Goal: Information Seeking & Learning: Learn about a topic

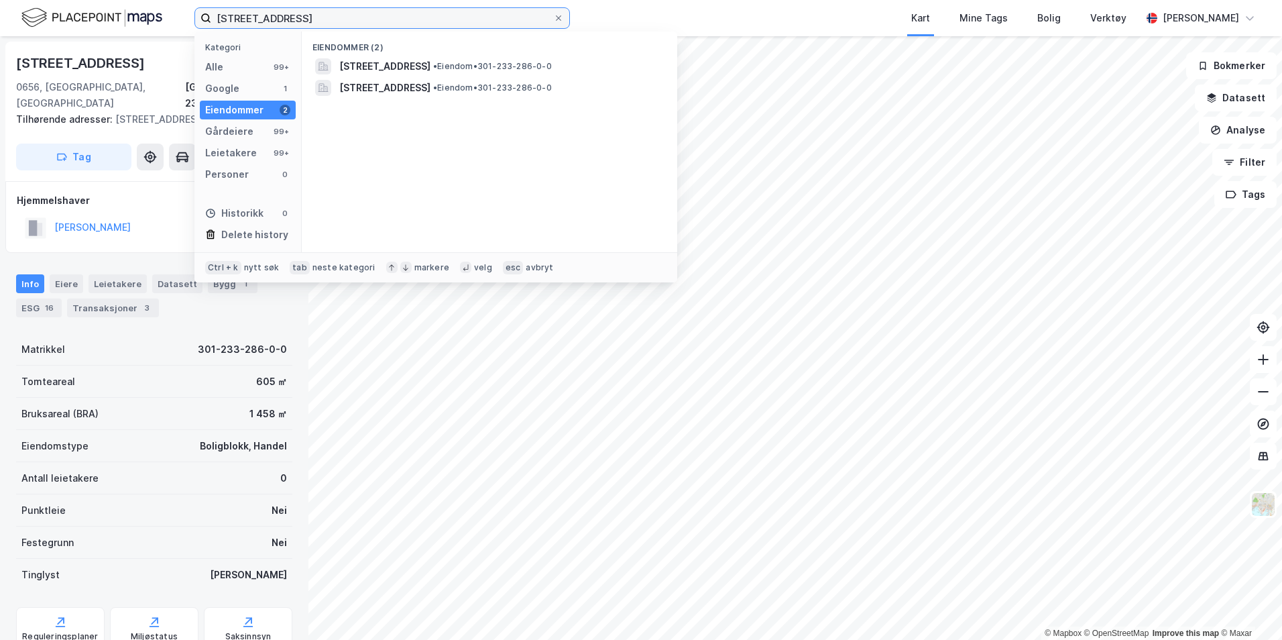
click at [267, 17] on input "myklegårdgata 4" at bounding box center [382, 18] width 342 height 20
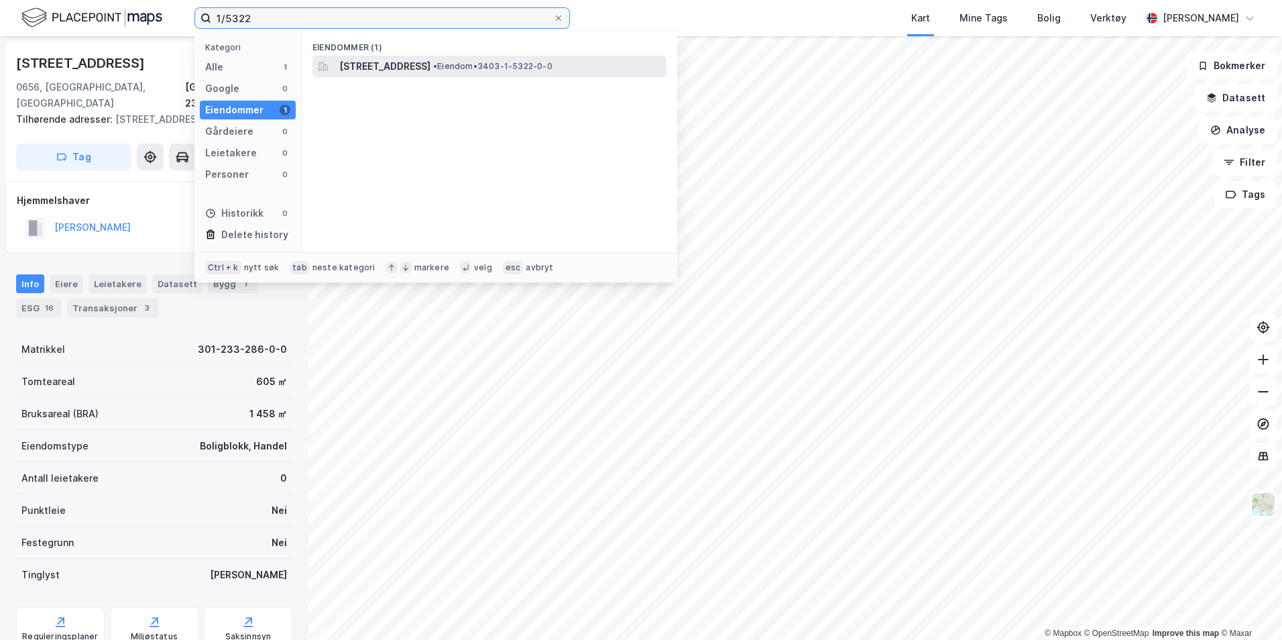
type input "1/5322"
click at [359, 64] on span "Stangevegen 111A, 2321, HAMAR, HAMAR" at bounding box center [384, 66] width 91 height 16
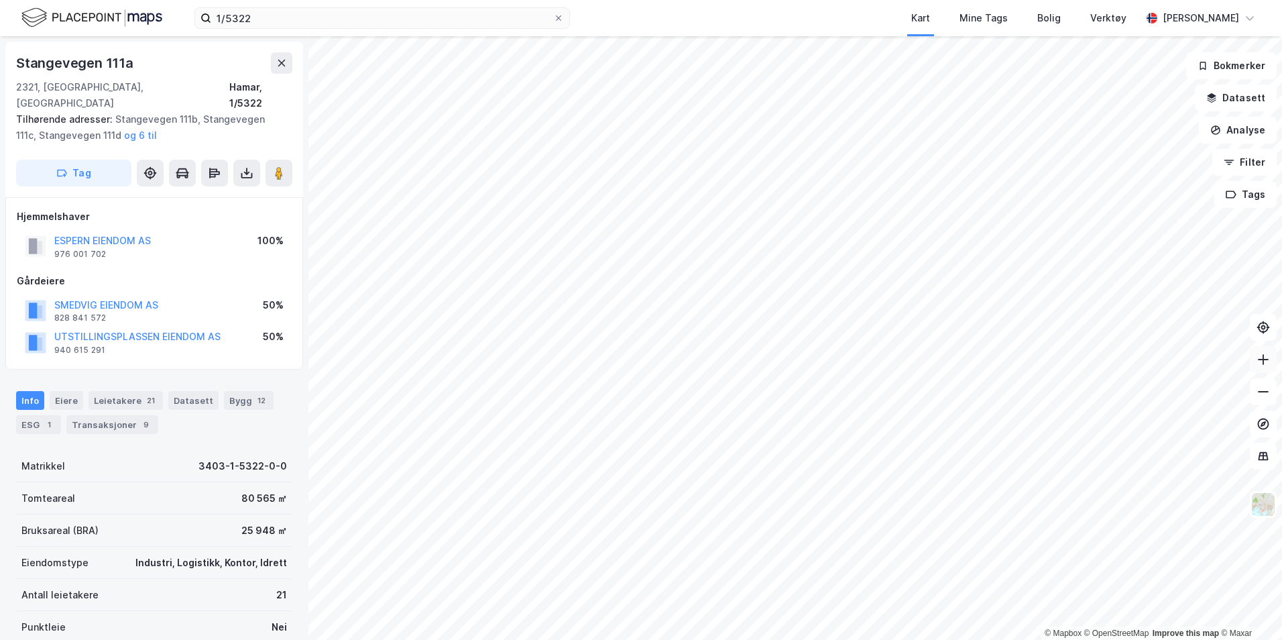
click at [1255, 364] on button at bounding box center [1263, 359] width 27 height 27
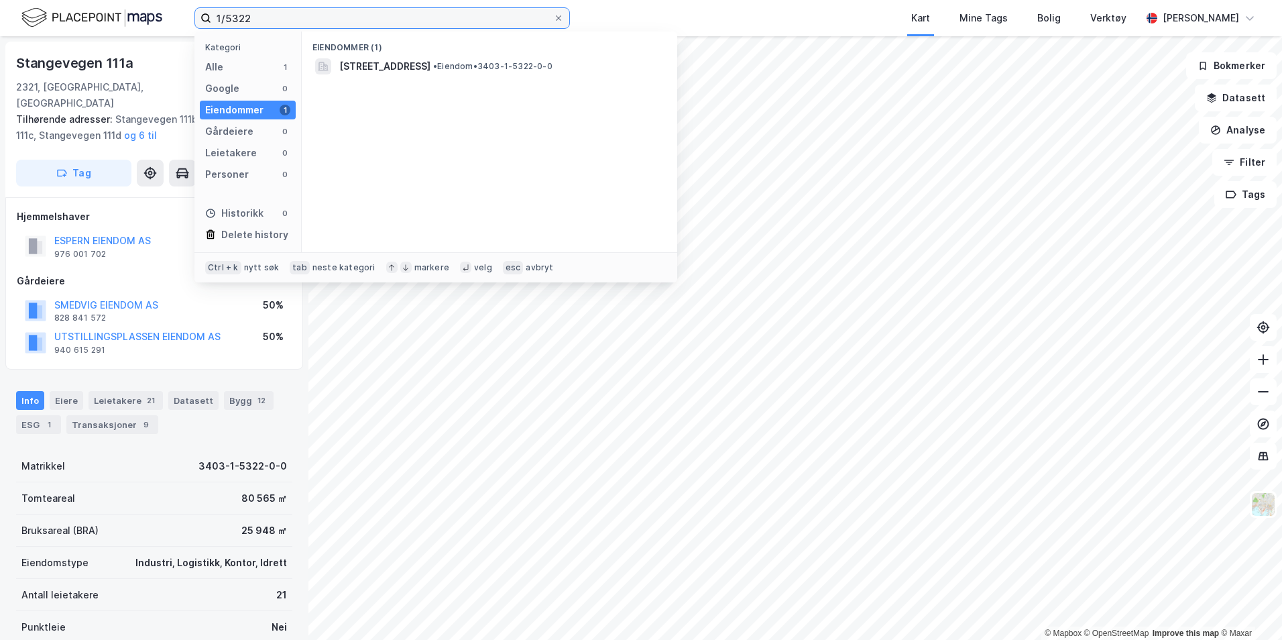
drag, startPoint x: 252, startPoint y: 19, endPoint x: 213, endPoint y: 19, distance: 39.6
click at [213, 19] on input "1/5322" at bounding box center [382, 18] width 342 height 20
drag, startPoint x: 733, startPoint y: 7, endPoint x: 740, endPoint y: 13, distance: 9.1
click at [734, 9] on div "Kart Mine Tags Bolig Verktøy" at bounding box center [887, 18] width 507 height 36
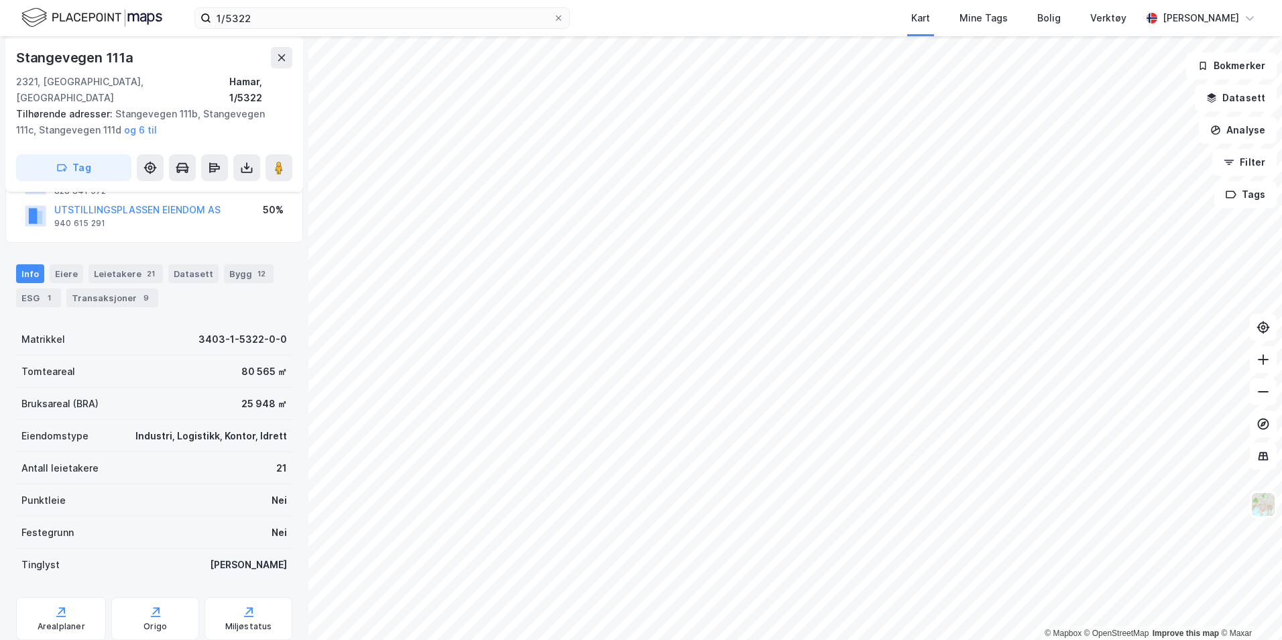
scroll to position [134, 0]
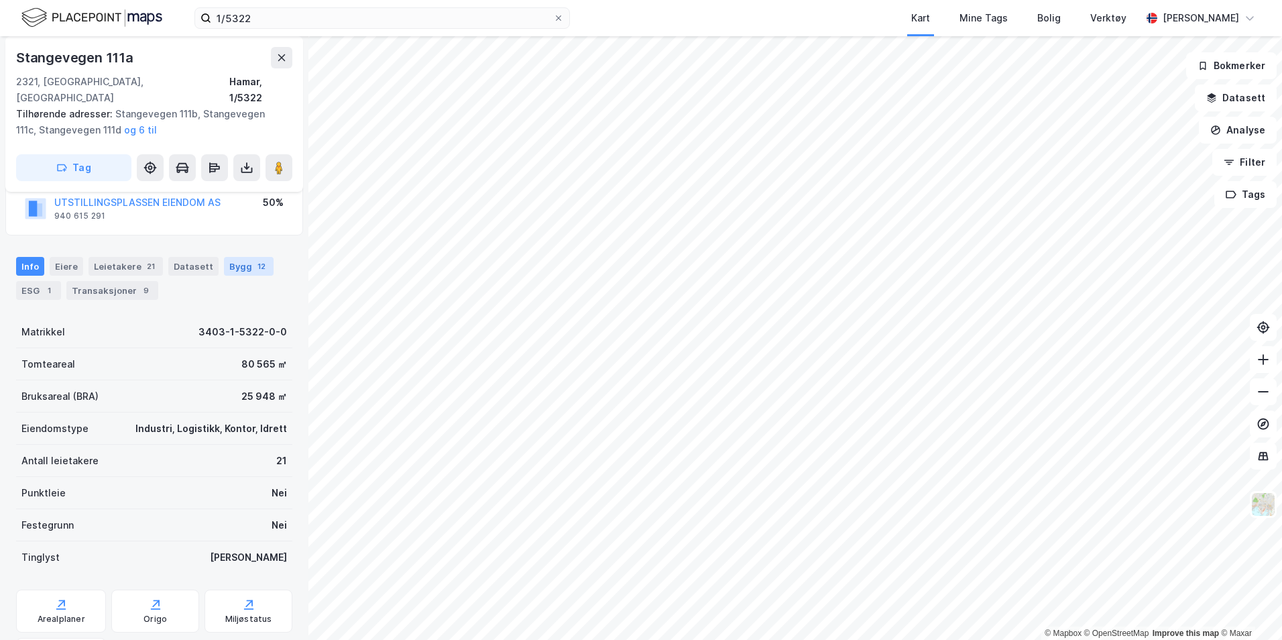
click at [238, 257] on div "Bygg 12" at bounding box center [249, 266] width 50 height 19
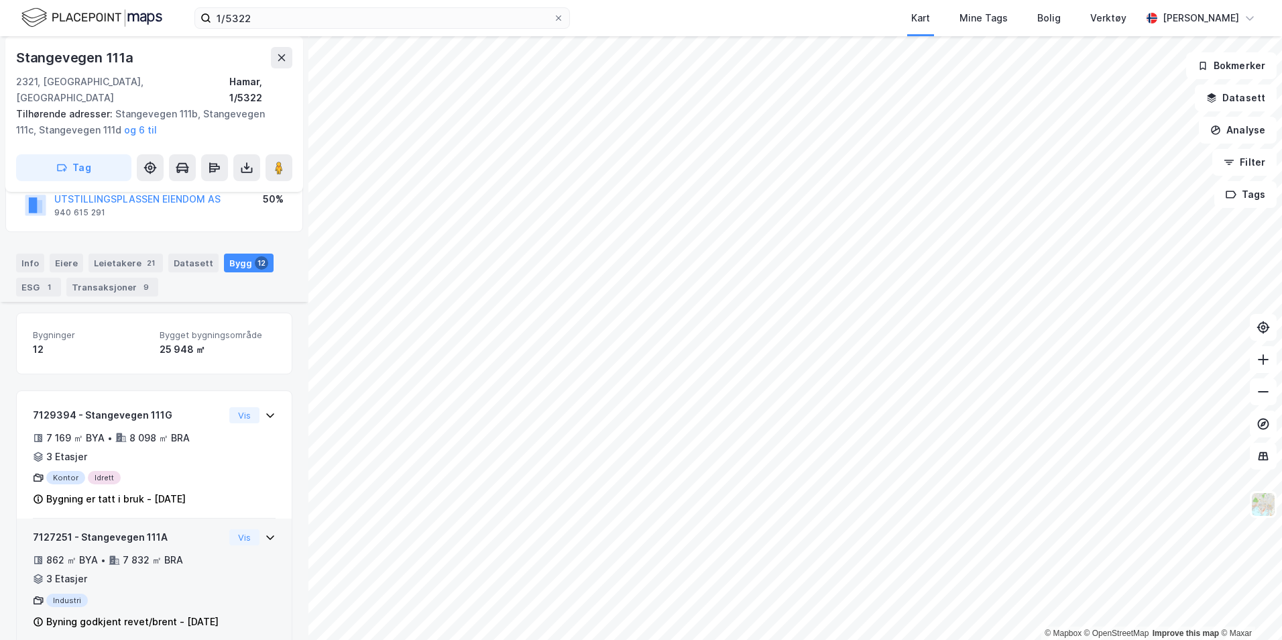
scroll to position [201, 0]
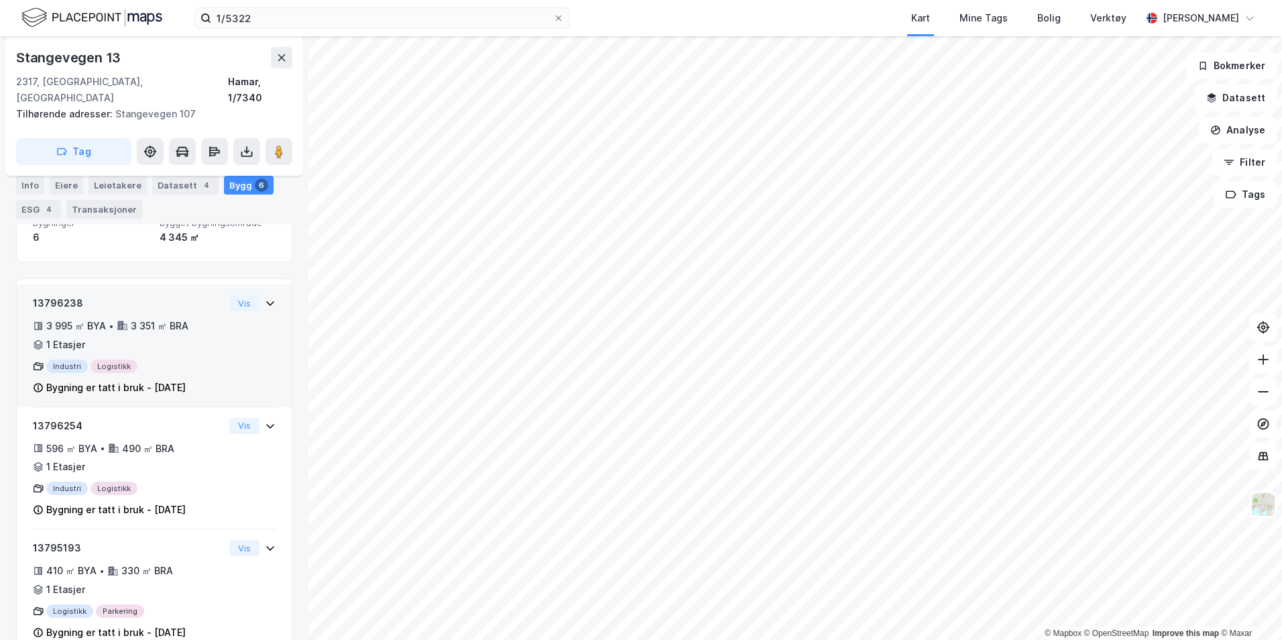
scroll to position [192, 0]
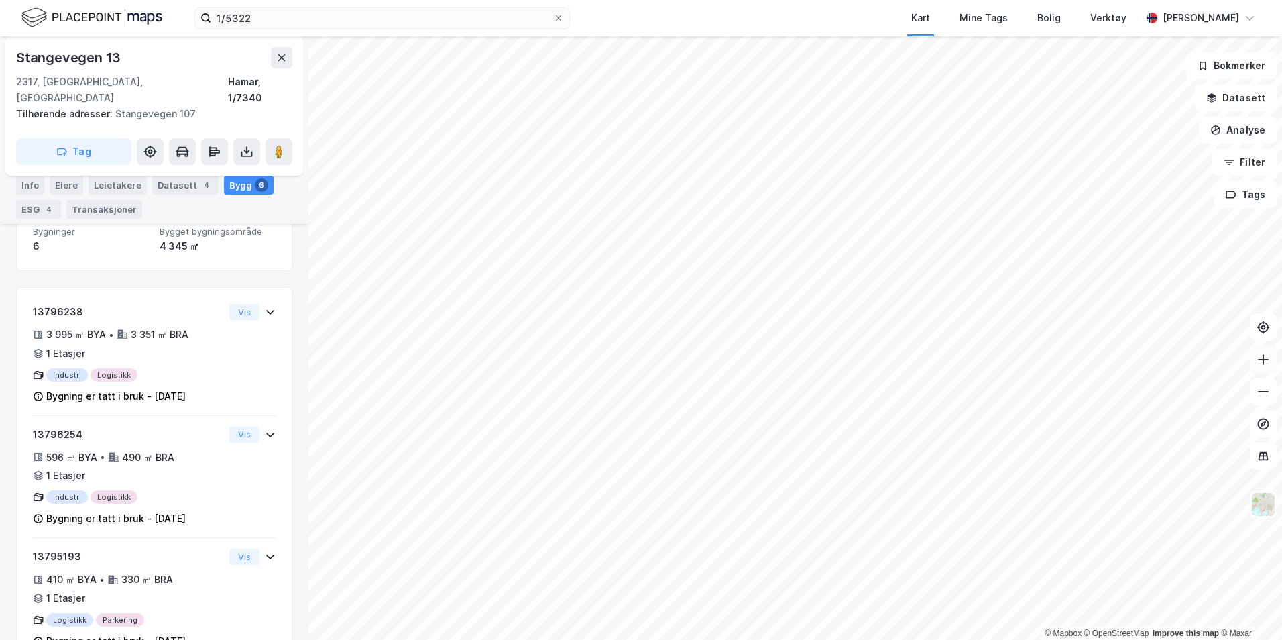
click at [1265, 361] on icon at bounding box center [1263, 359] width 13 height 13
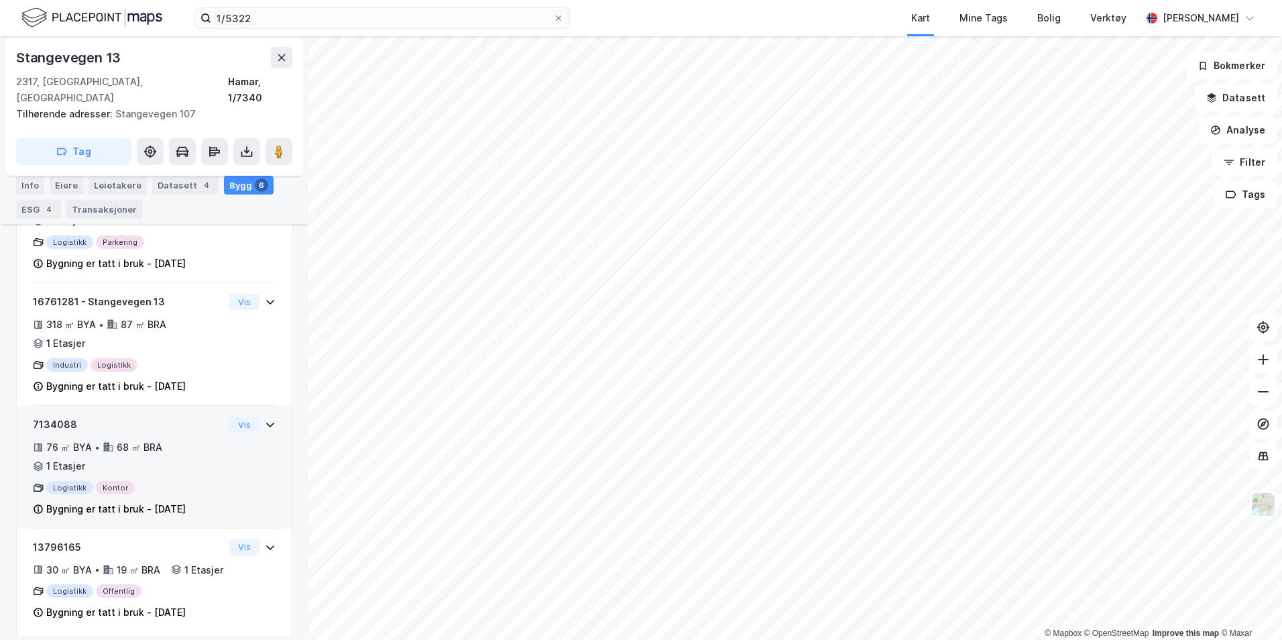
scroll to position [586, 0]
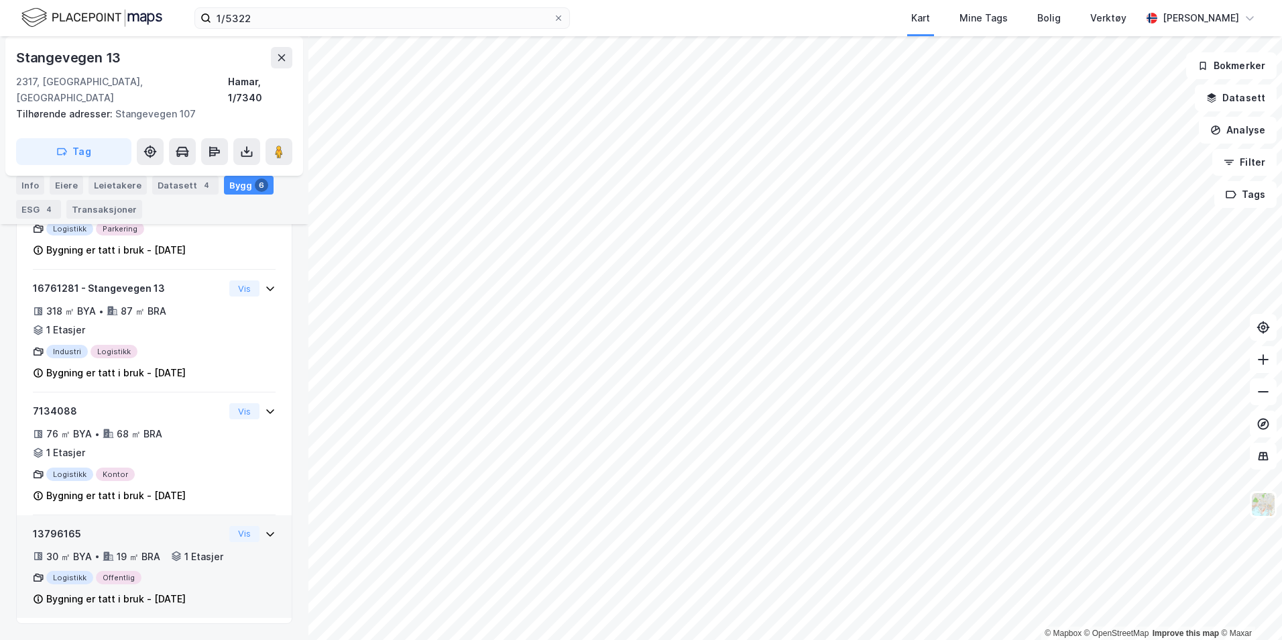
click at [221, 534] on div "13796165 30 ㎡ BYA • 19 ㎡ BRA • 1 Etasjer Logistikk Offentlig Bygning er tatt i …" at bounding box center [154, 572] width 243 height 93
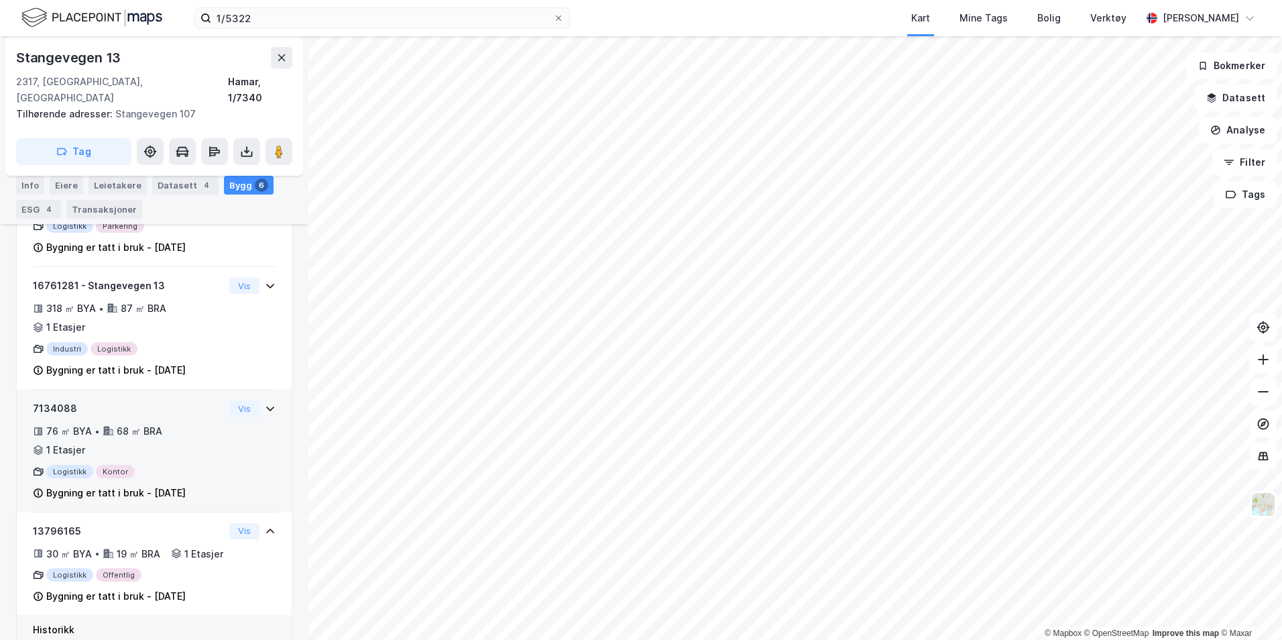
click at [229, 455] on div "7134088 76 ㎡ BYA • 68 ㎡ BRA • 1 Etasjer Logistikk Kontor Bygning er tatt i bruk…" at bounding box center [154, 456] width 243 height 112
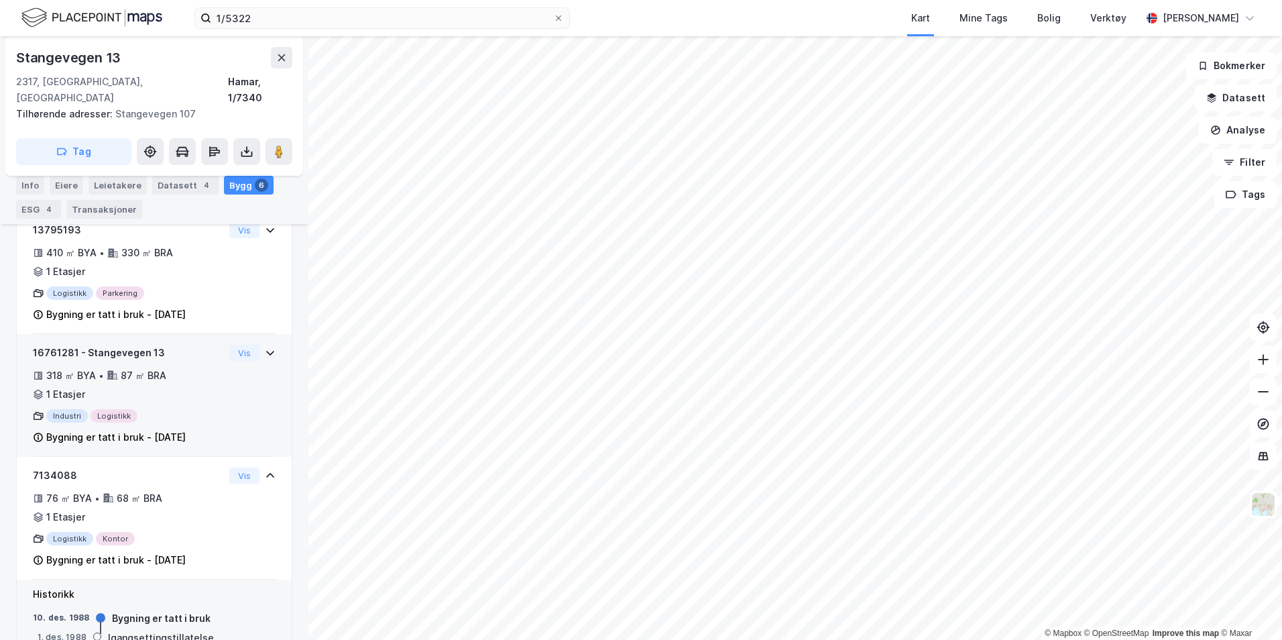
click at [228, 406] on div "16761281 - Stangevegen 13 318 ㎡ BYA • 87 ㎡ BRA • 1 Etasjer Industri Logistikk B…" at bounding box center [154, 401] width 243 height 112
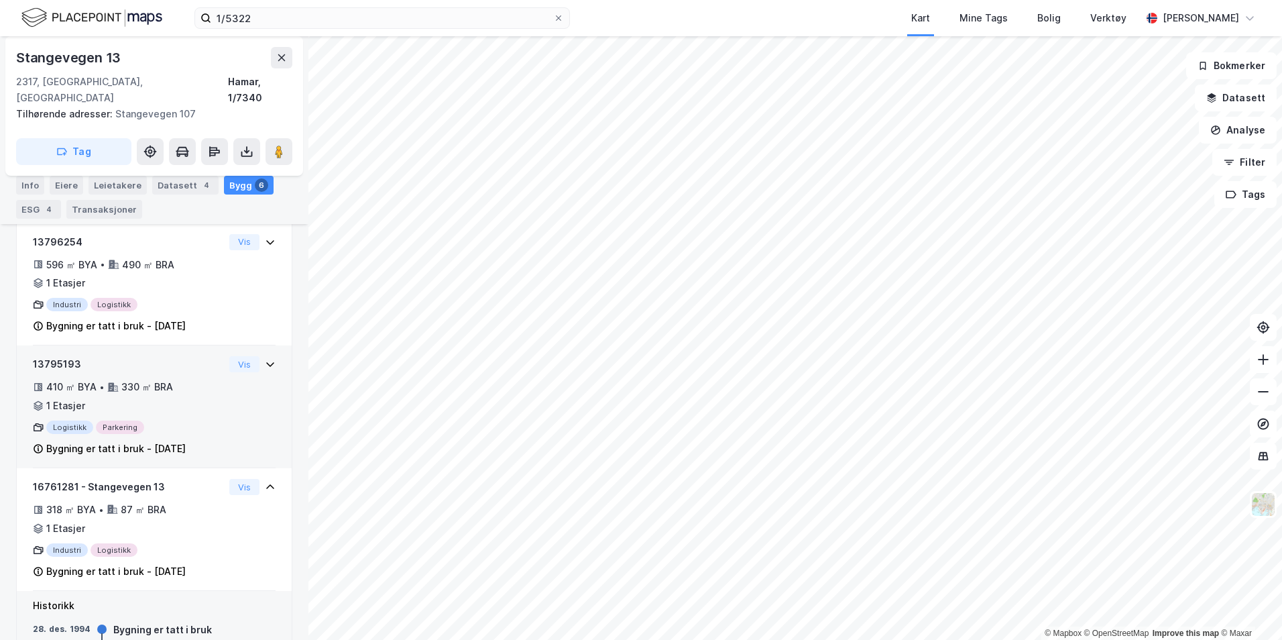
click at [228, 404] on div "13795193 410 ㎡ BYA • 330 ㎡ BRA • 1 Etasjer Logistikk Parkering Bygning er tatt …" at bounding box center [154, 412] width 243 height 112
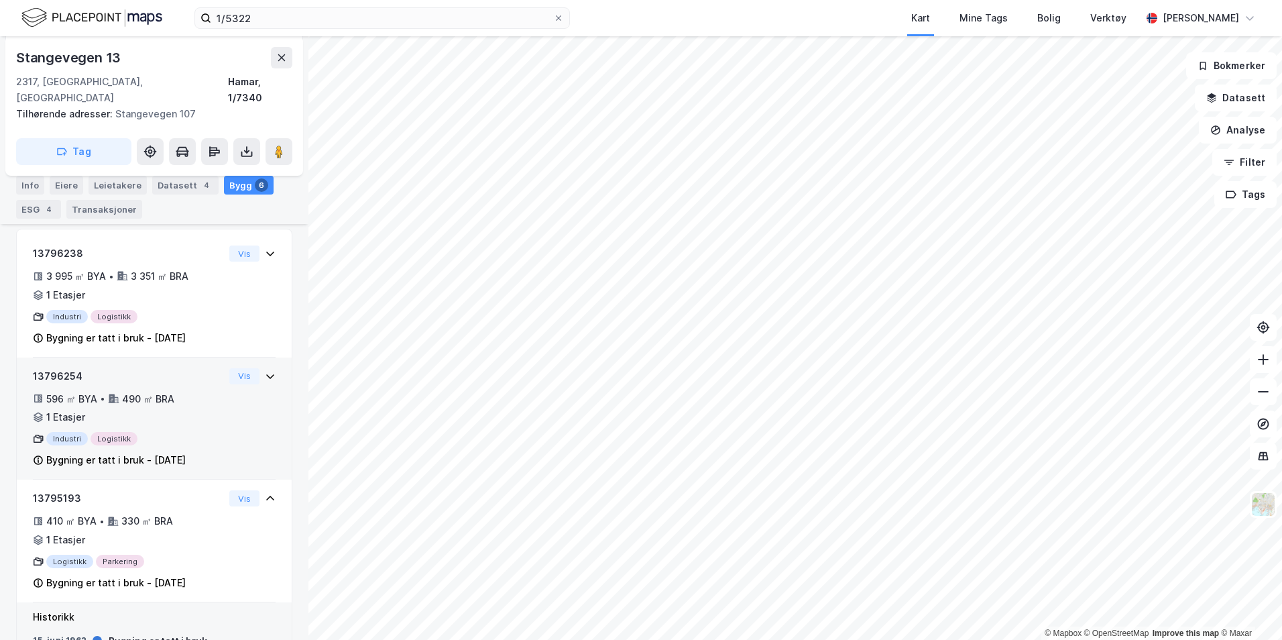
click at [228, 383] on div "13796254 596 ㎡ BYA • 490 ㎡ BRA • 1 Etasjer Industri Logistikk Bygning er tatt i…" at bounding box center [154, 424] width 243 height 112
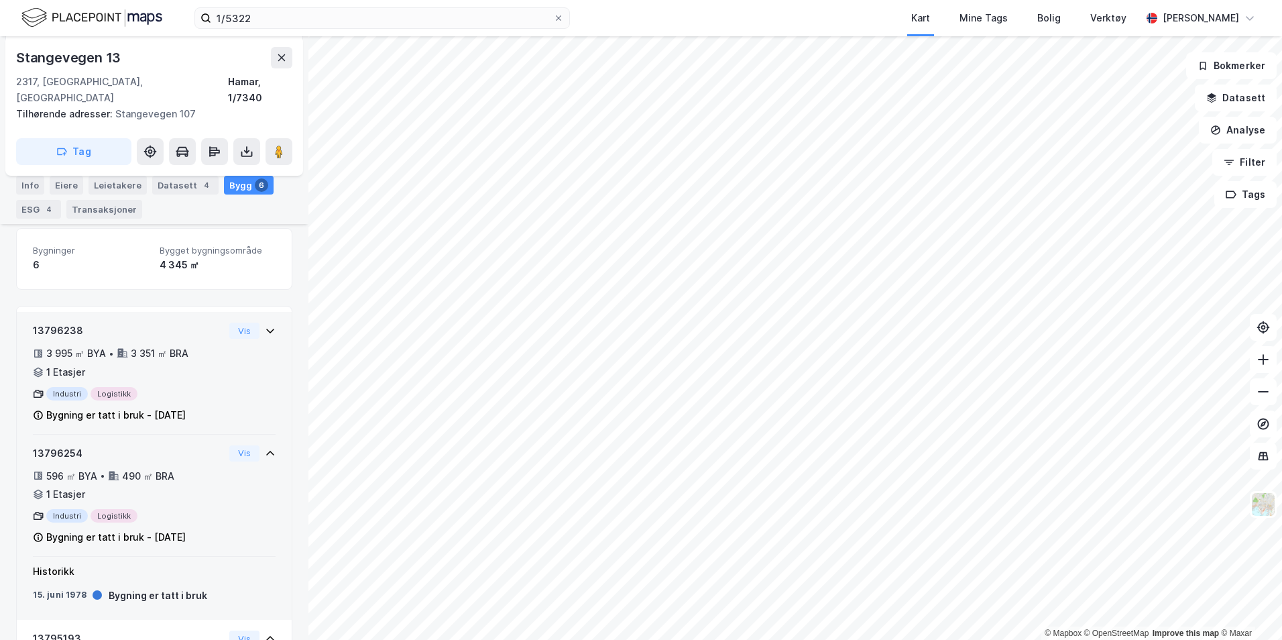
scroll to position [117, 0]
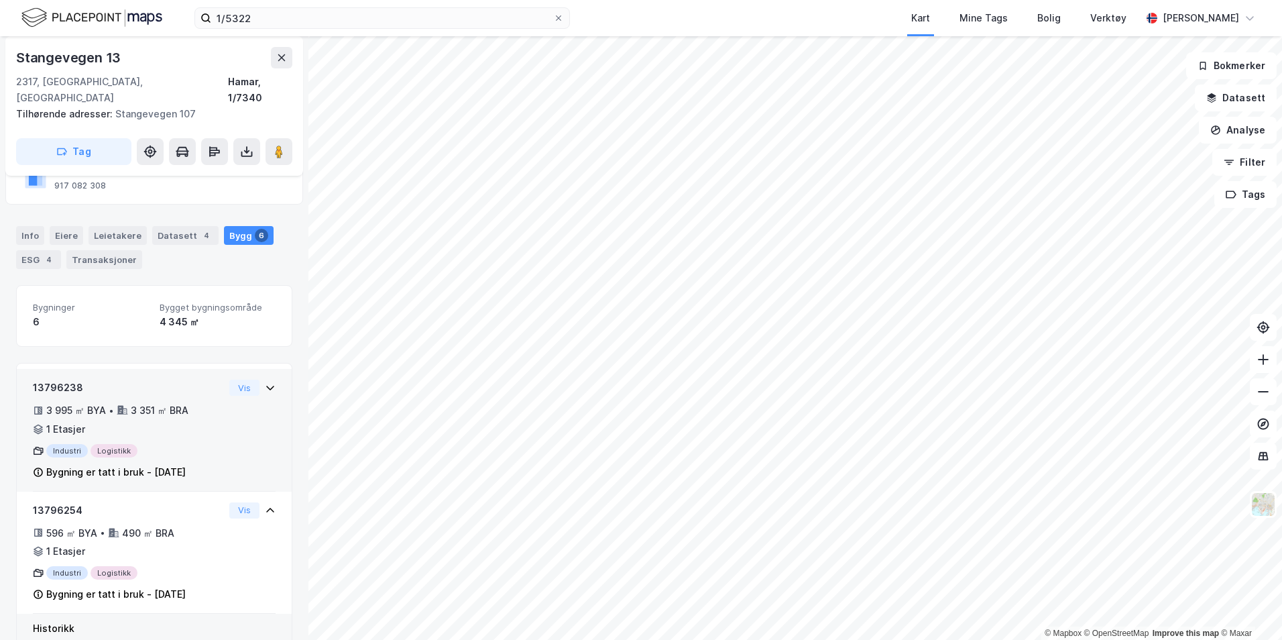
click at [234, 413] on div "13796238 3 995 ㎡ BYA • 3 351 ㎡ BRA • 1 Etasjer Industri Logistikk Bygning er ta…" at bounding box center [154, 436] width 243 height 112
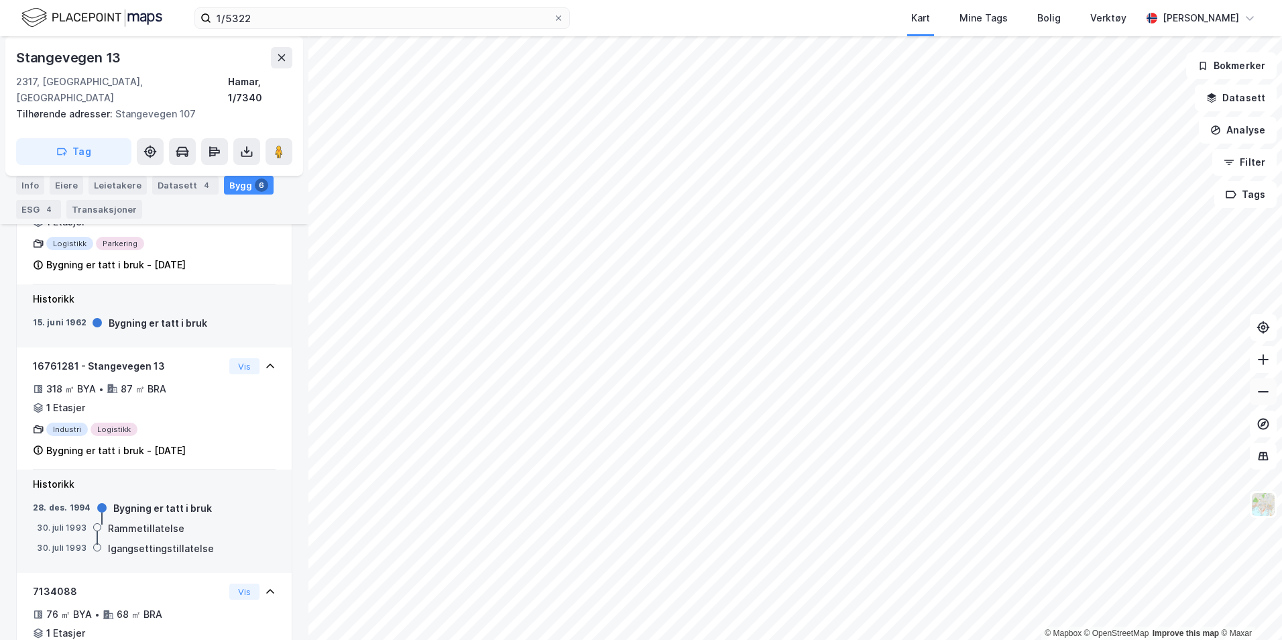
scroll to position [749, 0]
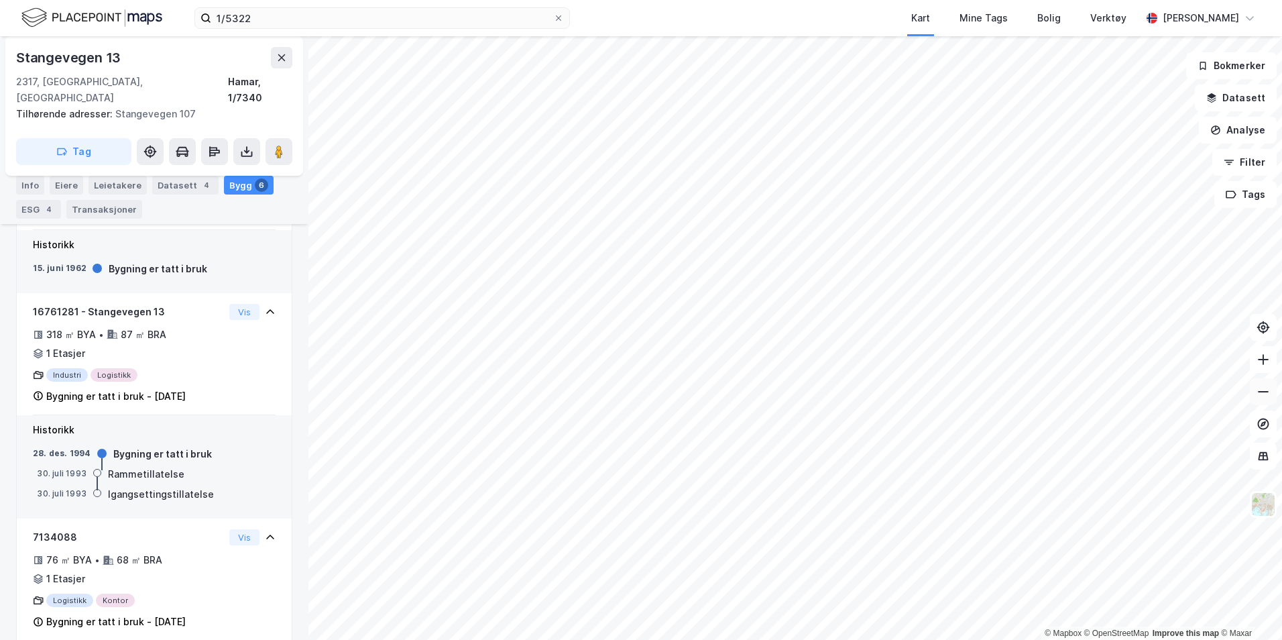
click at [1269, 393] on icon at bounding box center [1263, 391] width 13 height 13
